Goal: Transaction & Acquisition: Purchase product/service

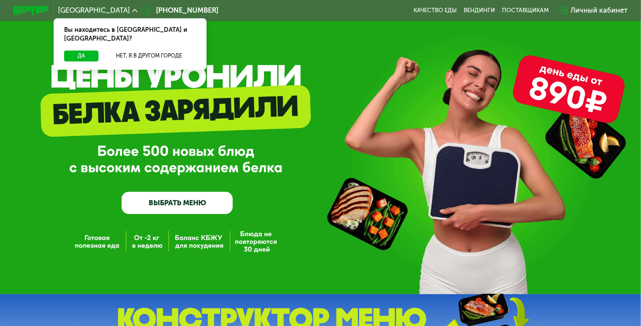
scroll to position [10, 0]
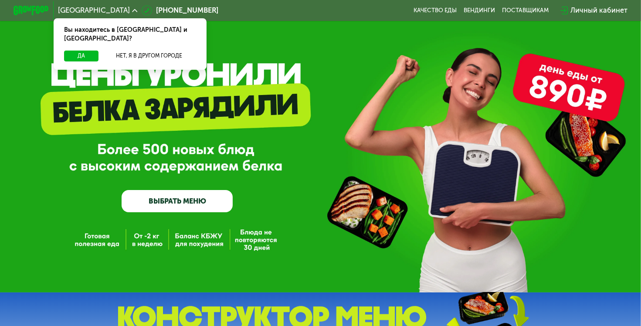
click at [206, 200] on link "ВЫБРАТЬ МЕНЮ" at bounding box center [176, 201] width 111 height 22
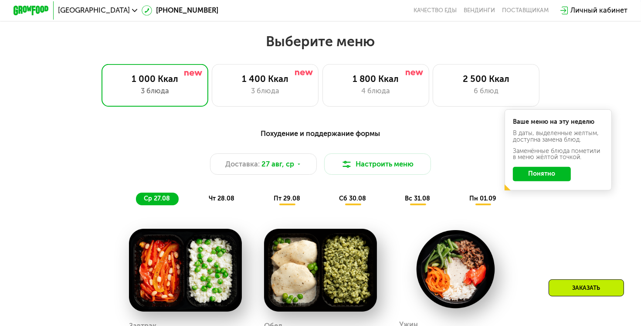
scroll to position [381, 0]
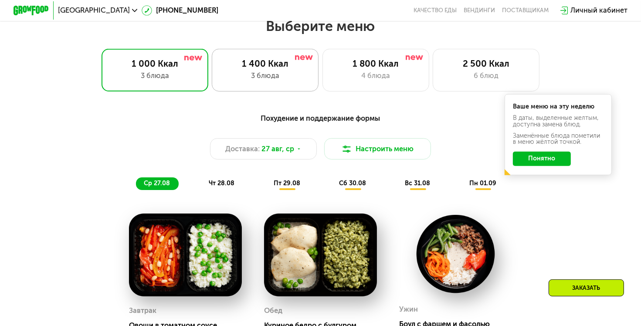
click at [322, 91] on div "1 400 Ккал 3 блюда" at bounding box center [375, 70] width 107 height 43
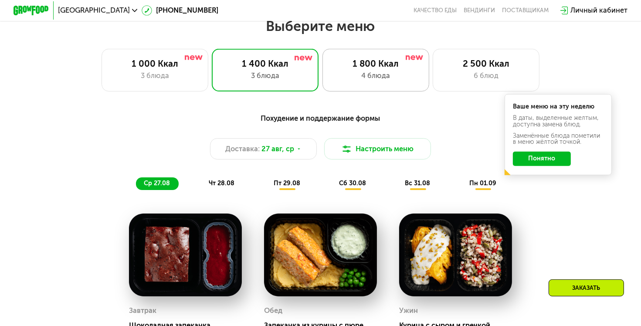
click at [362, 69] on div "1 800 Ккал" at bounding box center [375, 63] width 88 height 11
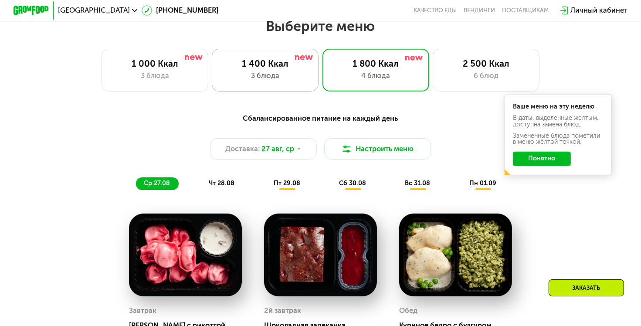
click at [288, 64] on div "1 400 Ккал" at bounding box center [265, 63] width 88 height 11
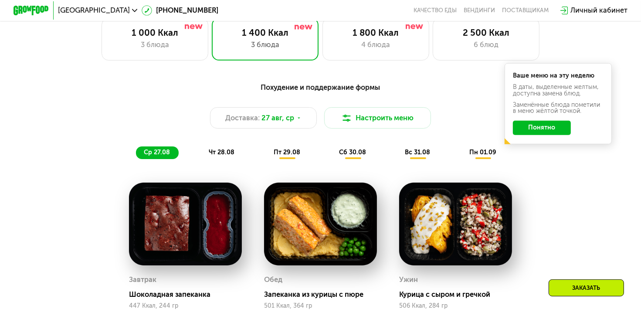
scroll to position [408, 0]
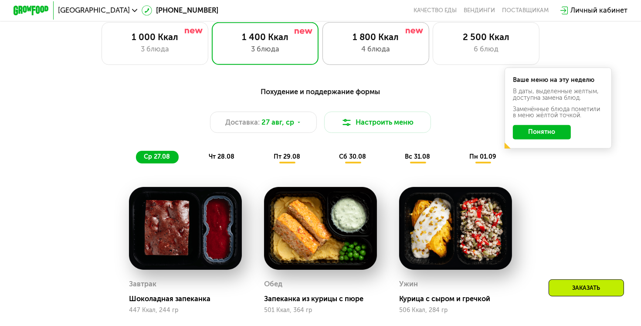
click at [432, 59] on div "1 800 Ккал 4 блюда" at bounding box center [485, 43] width 107 height 43
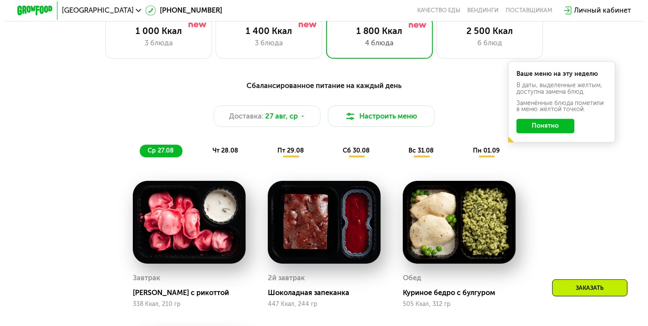
scroll to position [415, 0]
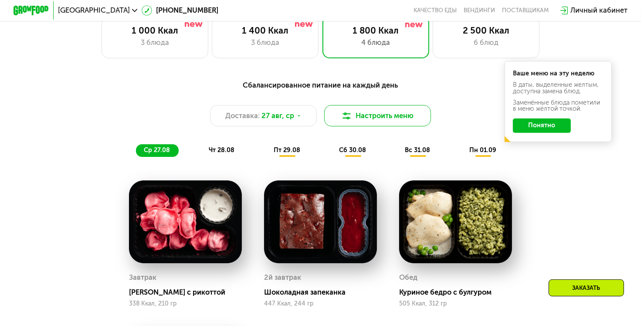
click at [348, 126] on button "Настроить меню" at bounding box center [377, 115] width 107 height 21
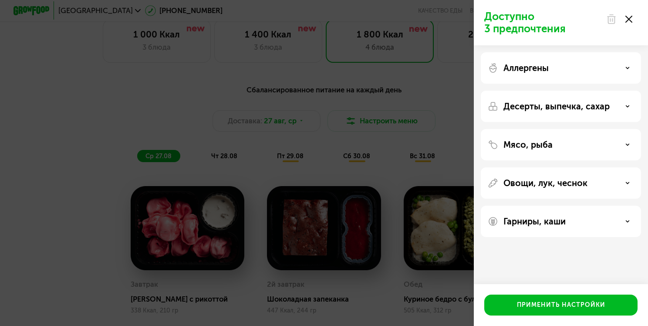
click at [560, 91] on div "Аллергены" at bounding box center [561, 106] width 160 height 31
click at [570, 70] on div "Аллергены" at bounding box center [561, 68] width 146 height 10
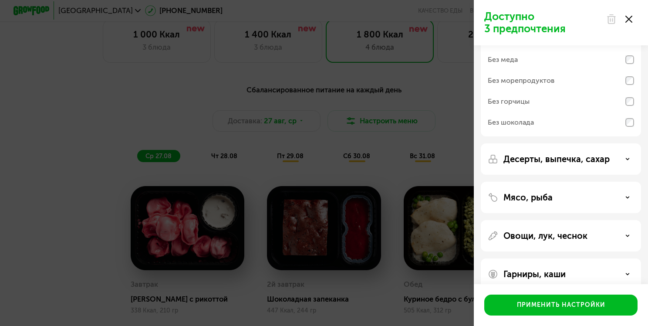
scroll to position [94, 0]
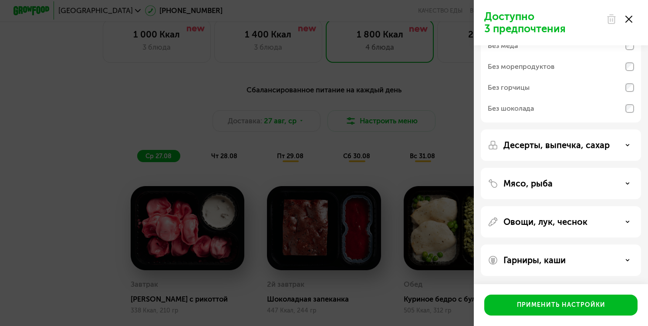
click at [570, 168] on div "Десерты, выпечка, сахар" at bounding box center [561, 183] width 160 height 31
click at [593, 149] on p "Десерты, выпечка, сахар" at bounding box center [556, 145] width 106 height 10
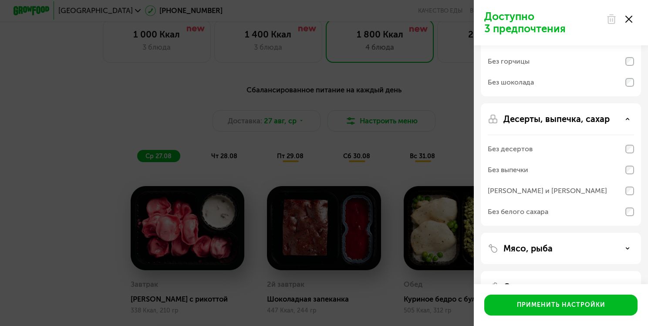
scroll to position [123, 0]
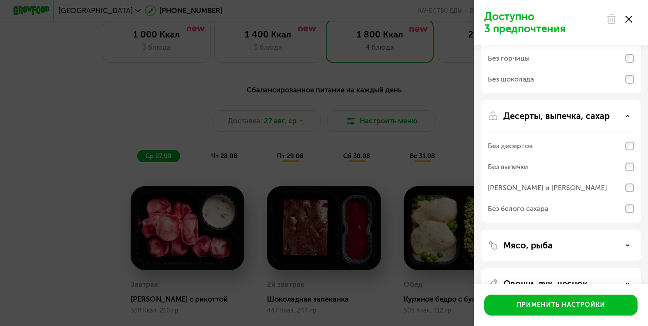
click at [592, 114] on p "Десерты, выпечка, сахар" at bounding box center [556, 116] width 106 height 10
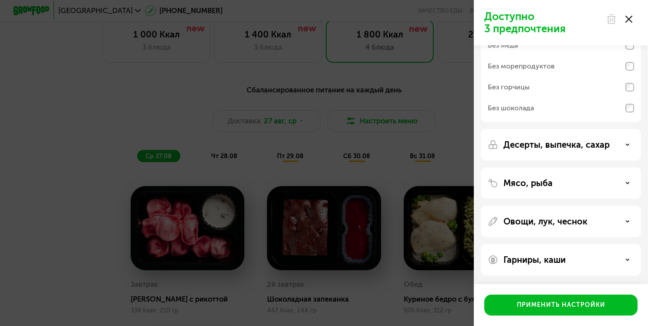
scroll to position [94, 0]
click at [588, 206] on div "Мясо, рыба" at bounding box center [561, 221] width 160 height 31
click at [590, 206] on div "Мясо, рыба" at bounding box center [561, 221] width 160 height 31
click at [597, 206] on div "Мясо, рыба" at bounding box center [561, 221] width 160 height 31
click at [625, 185] on icon at bounding box center [627, 183] width 4 height 4
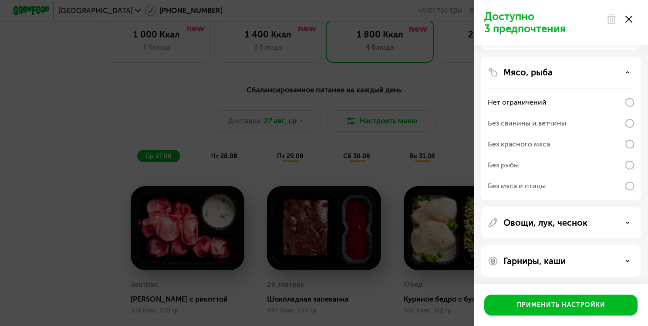
scroll to position [206, 0]
click at [627, 219] on icon at bounding box center [627, 221] width 4 height 4
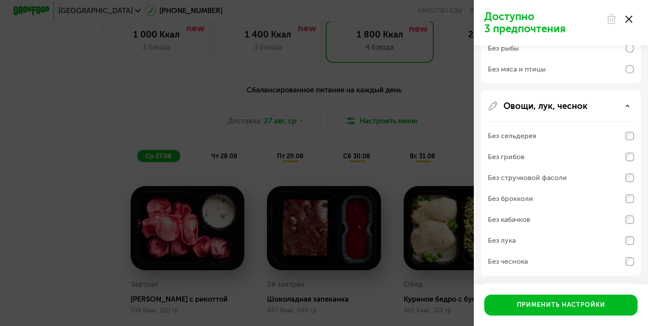
scroll to position [360, 0]
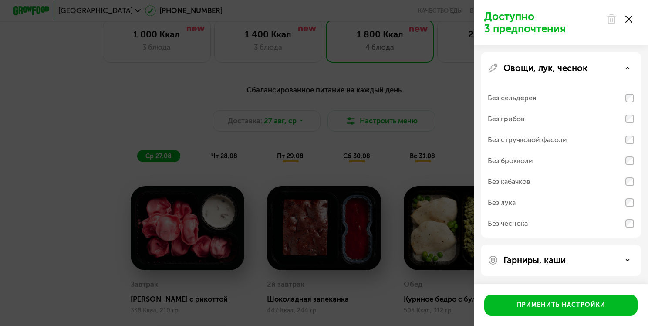
click at [624, 253] on div "Гарниры, каши" at bounding box center [561, 259] width 160 height 31
click at [625, 259] on icon at bounding box center [627, 260] width 4 height 4
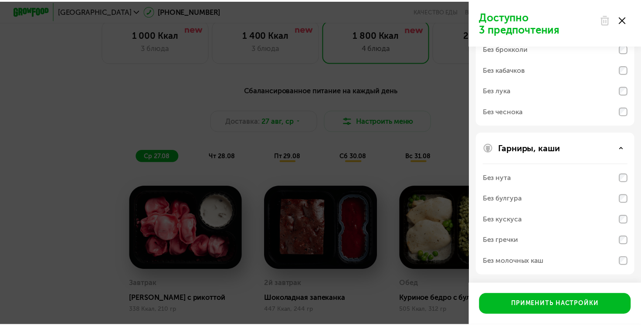
scroll to position [472, 0]
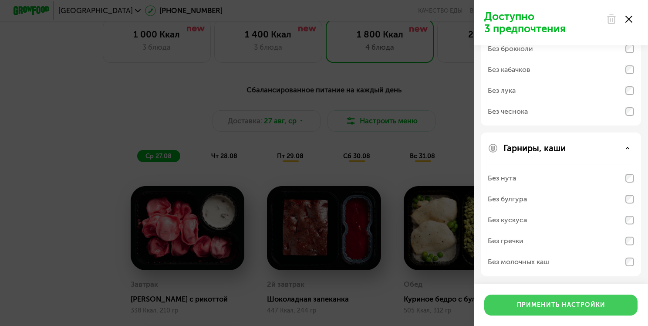
click at [601, 301] on div "Применить настройки" at bounding box center [561, 304] width 88 height 9
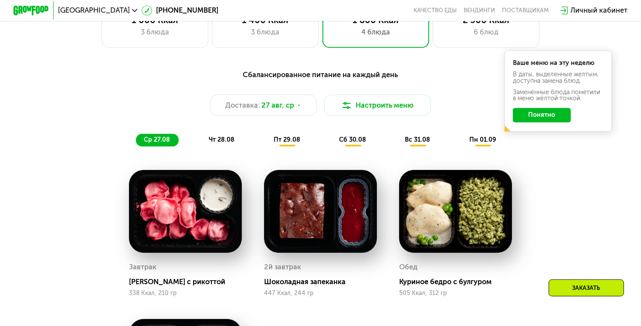
scroll to position [406, 0]
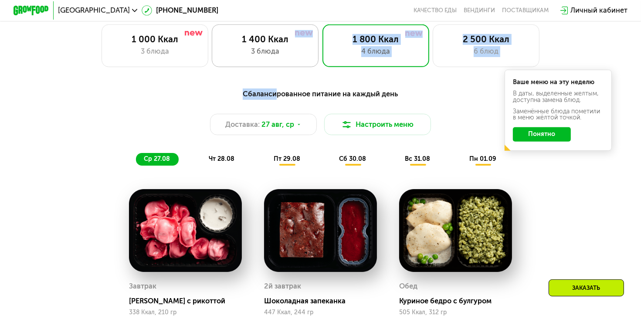
drag, startPoint x: 275, startPoint y: 71, endPoint x: 280, endPoint y: 56, distance: 16.3
click at [281, 57] on div "Выберите меню 1 000 Ккал 3 блюда 1 400 Ккал 3 блюда 1 800 Ккал 4 блюда 2 500 Кк…" at bounding box center [320, 258] width 641 height 531
click at [281, 57] on div "3 блюда" at bounding box center [265, 51] width 88 height 11
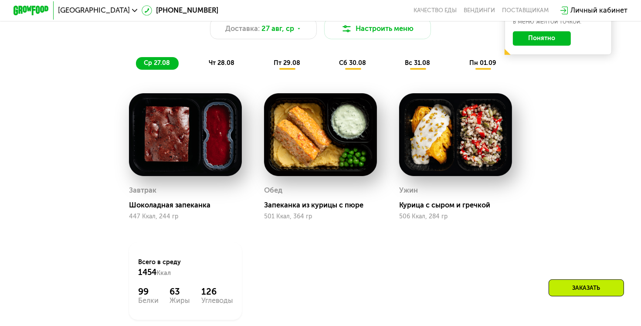
scroll to position [502, 0]
click at [228, 67] on span "чт 28.08" at bounding box center [222, 62] width 26 height 7
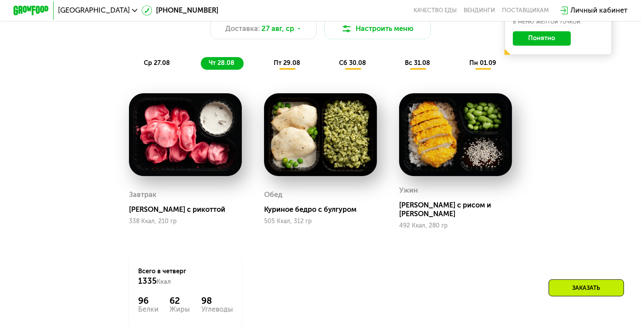
click at [201, 70] on div "ср 27.08" at bounding box center [222, 63] width 43 height 13
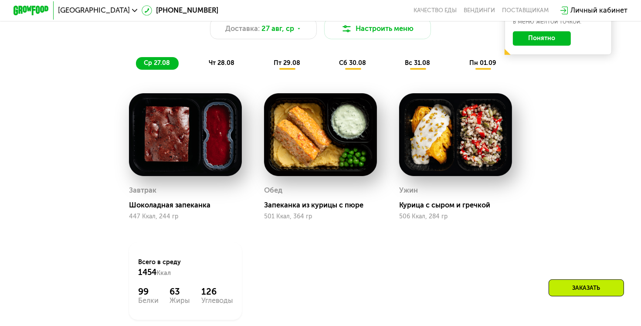
click at [265, 70] on div "чт 28.08" at bounding box center [287, 63] width 44 height 13
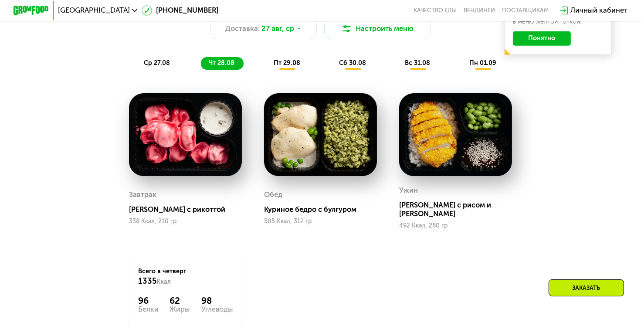
click at [299, 66] on span "пт 29.08" at bounding box center [286, 62] width 27 height 7
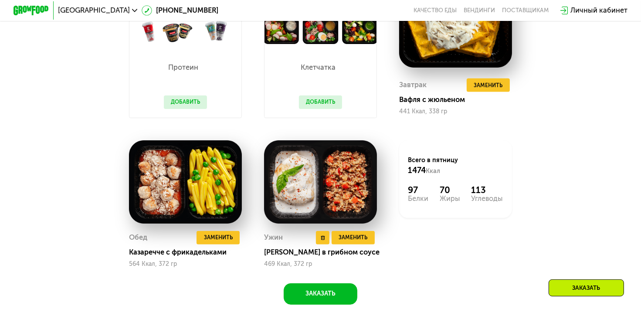
scroll to position [590, 0]
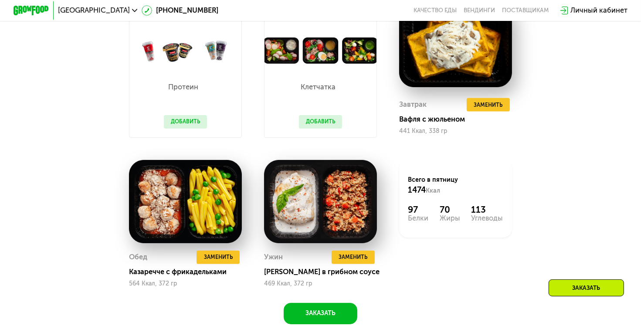
click at [318, 124] on button "Добавить" at bounding box center [321, 121] width 44 height 13
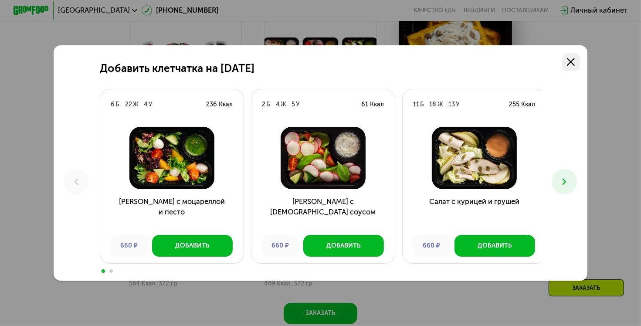
click at [575, 54] on link at bounding box center [571, 62] width 18 height 18
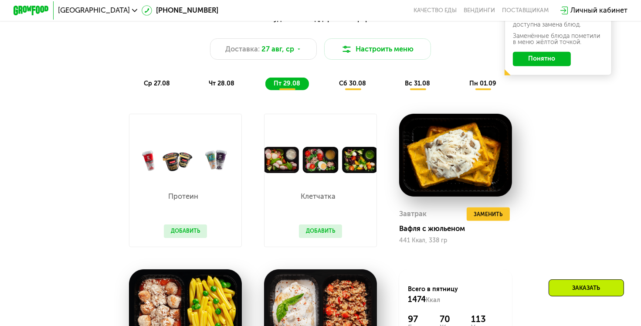
scroll to position [467, 0]
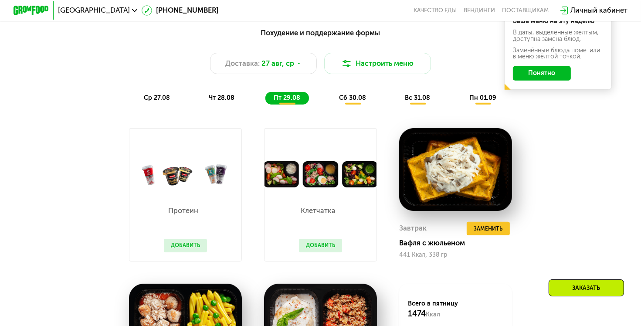
click at [348, 101] on span "сб 30.08" at bounding box center [352, 97] width 27 height 7
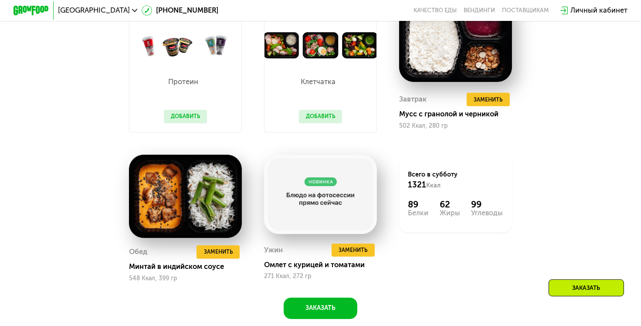
scroll to position [608, 0]
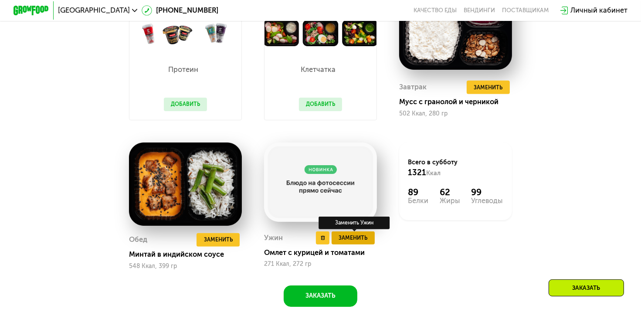
click at [359, 239] on button "Заменить" at bounding box center [352, 237] width 43 height 13
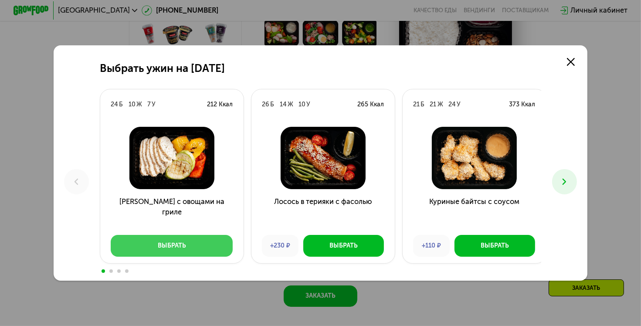
click at [214, 244] on button "Выбрать" at bounding box center [172, 245] width 122 height 21
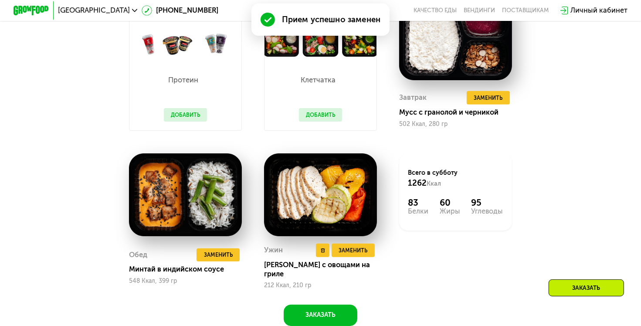
scroll to position [618, 0]
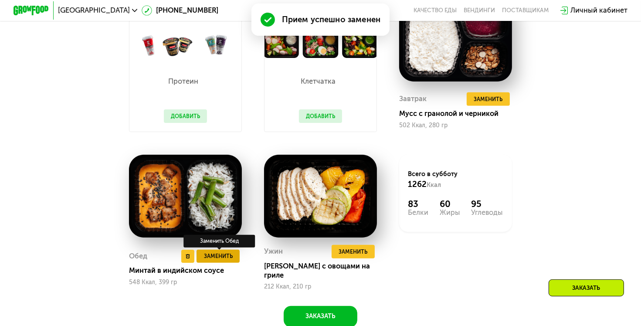
click at [223, 260] on span "Заменить" at bounding box center [218, 256] width 29 height 9
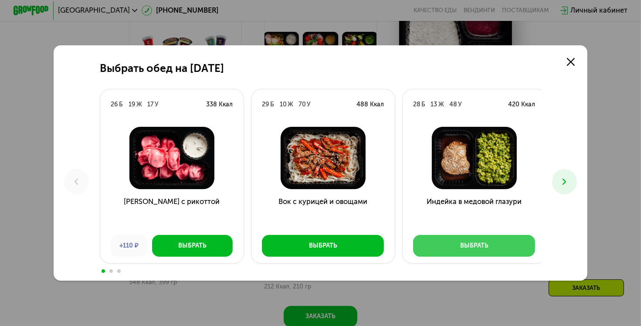
click at [437, 244] on button "Выбрать" at bounding box center [474, 245] width 122 height 21
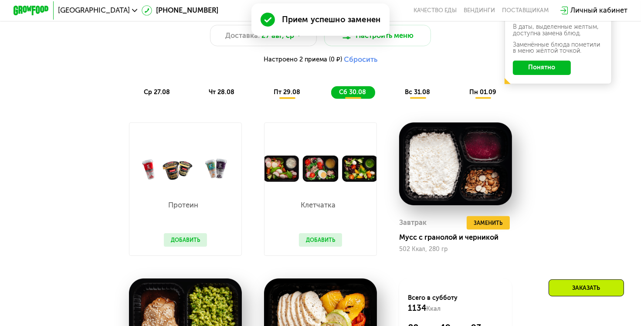
scroll to position [493, 0]
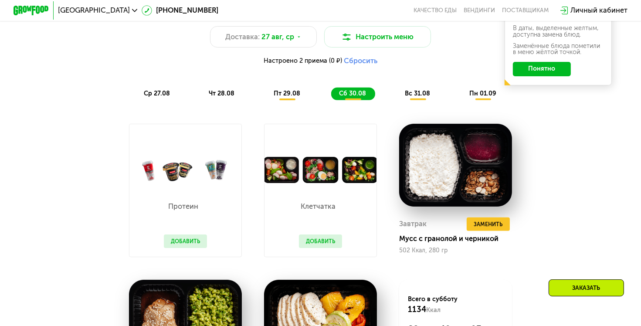
click at [421, 97] on span "вс 31.08" at bounding box center [417, 93] width 25 height 7
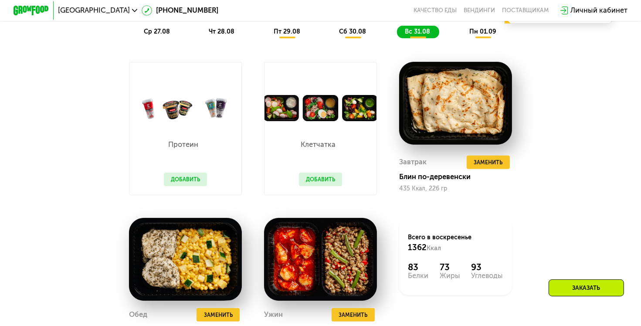
scroll to position [556, 0]
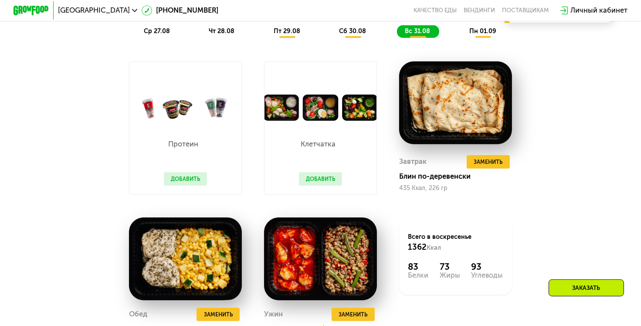
click at [485, 33] on span "пн 01.09" at bounding box center [482, 30] width 27 height 7
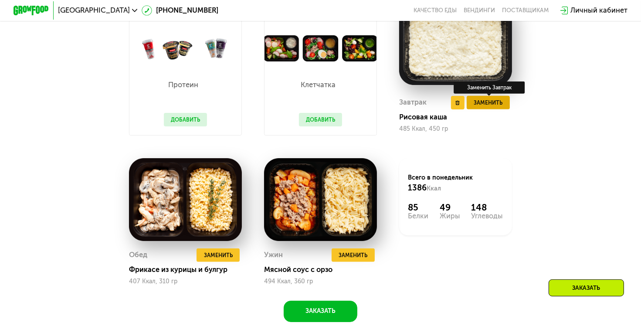
scroll to position [615, 0]
click at [489, 107] on span "Заменить" at bounding box center [487, 102] width 29 height 9
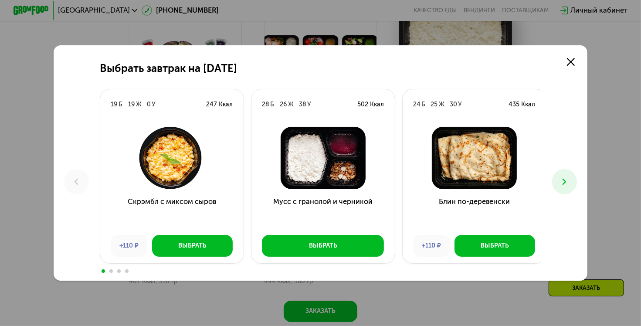
click at [573, 179] on button at bounding box center [564, 181] width 25 height 25
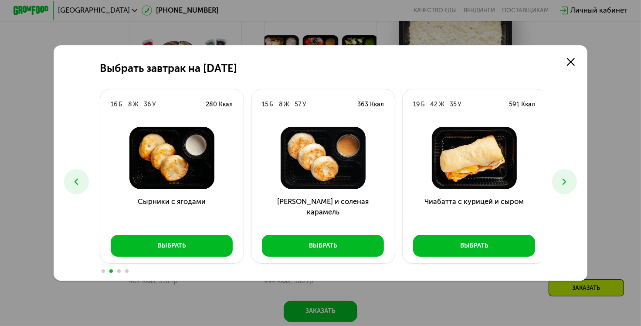
click at [573, 179] on button at bounding box center [564, 181] width 25 height 25
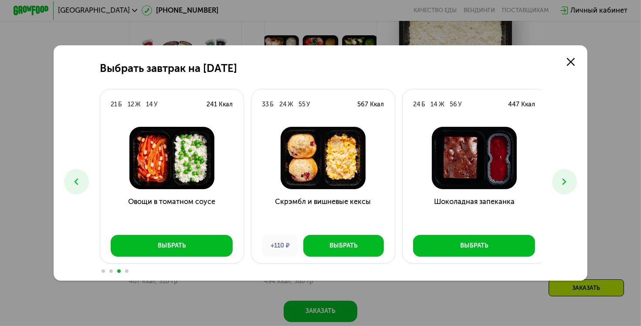
click at [573, 179] on button at bounding box center [564, 181] width 25 height 25
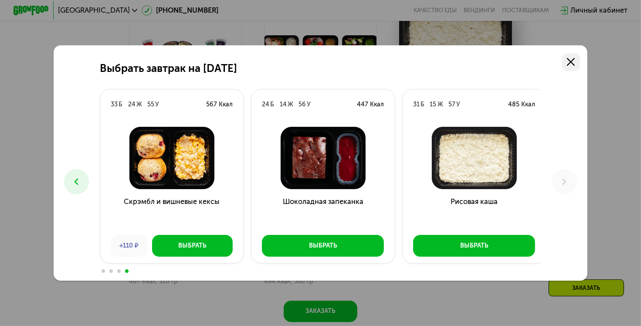
click at [579, 68] on link at bounding box center [571, 62] width 18 height 18
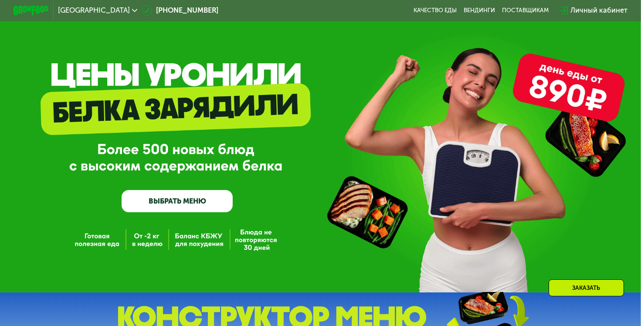
scroll to position [0, 0]
